Goal: Find specific page/section: Find specific page/section

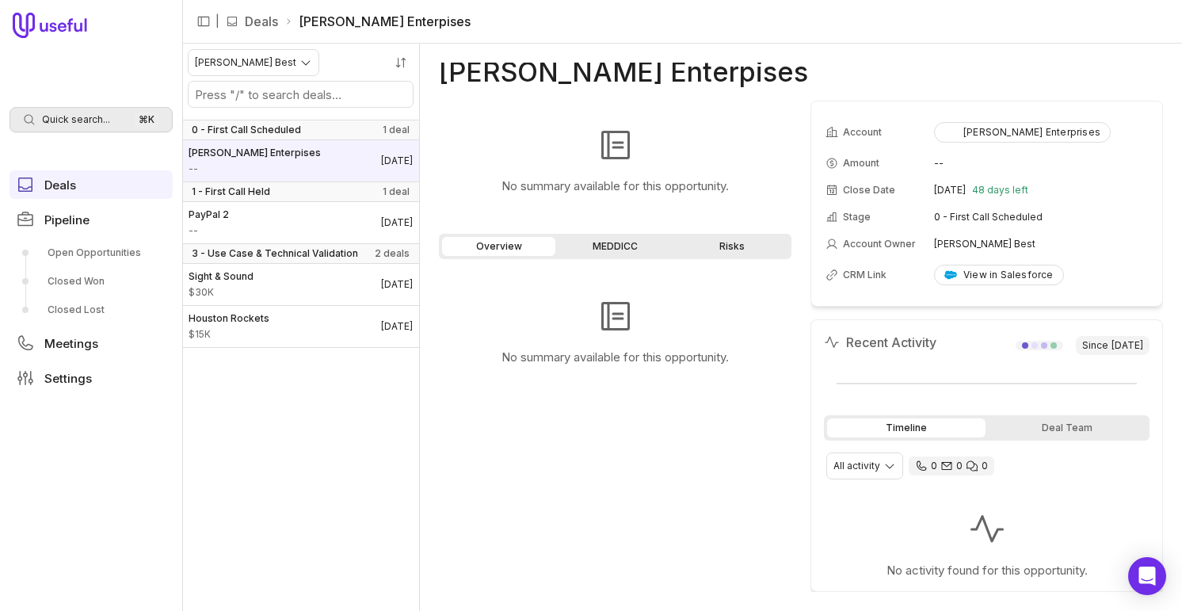
click at [80, 122] on span "Quick search..." at bounding box center [76, 119] width 68 height 13
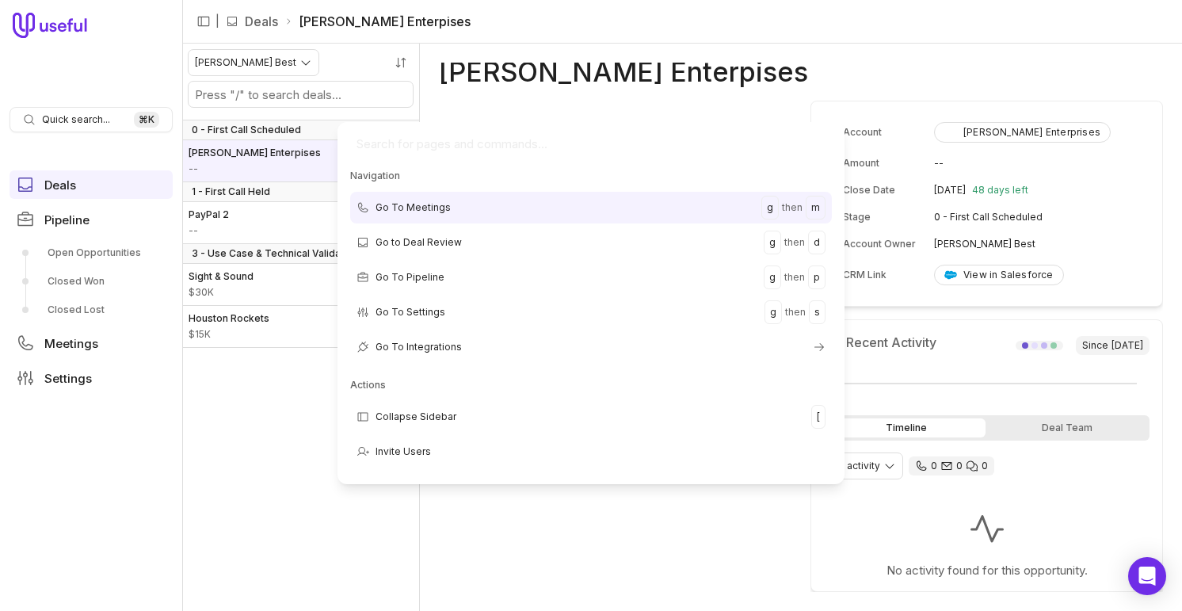
click at [418, 141] on input "Global Command Menu" at bounding box center [591, 144] width 495 height 32
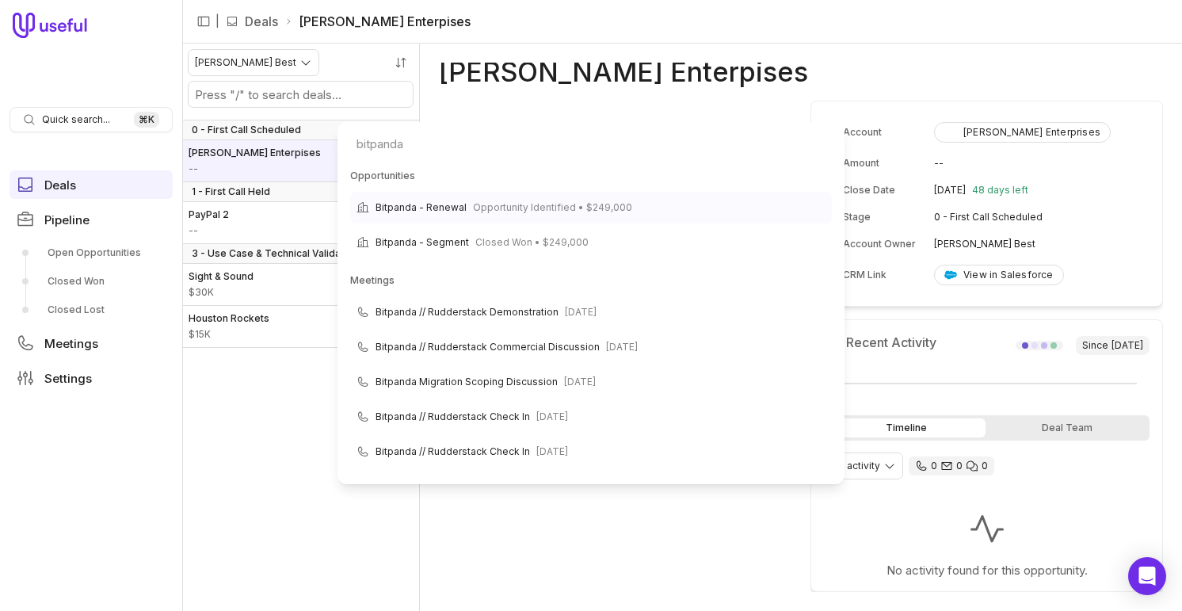
type input "bitpanda"
click at [448, 208] on span "Bitpanda - Renewal" at bounding box center [421, 207] width 91 height 19
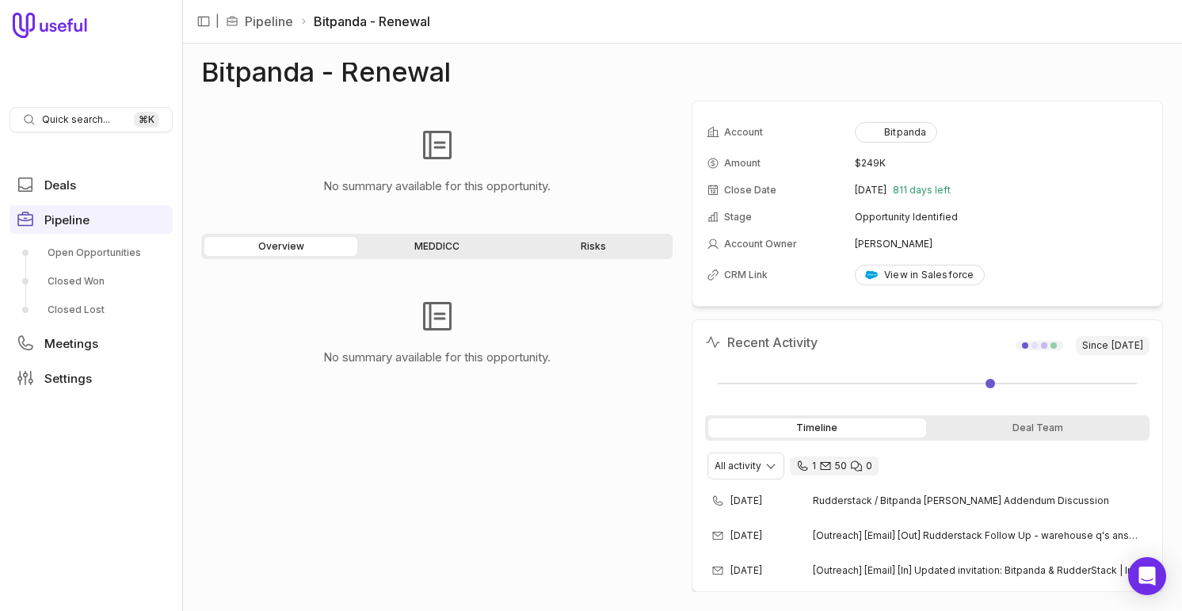
click at [452, 266] on div "Overview MEDDICC Risks No summary available for this opportunity." at bounding box center [437, 413] width 472 height 358
click at [449, 246] on link "MEDDICC" at bounding box center [437, 246] width 153 height 19
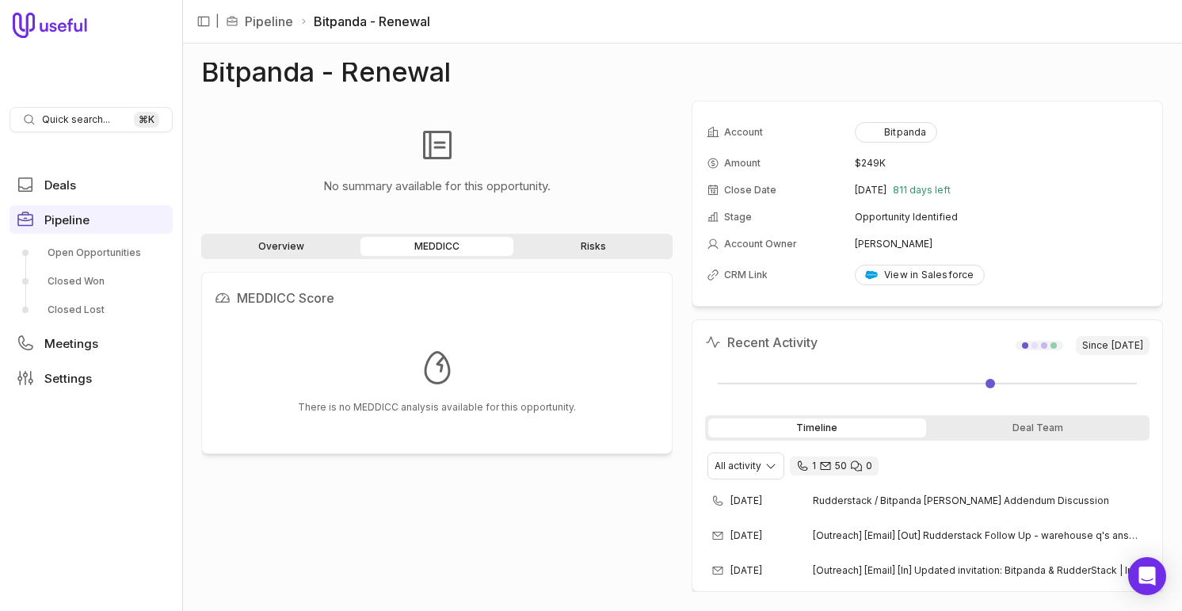
click at [316, 253] on link "Overview" at bounding box center [280, 246] width 153 height 19
